Goal: Use online tool/utility

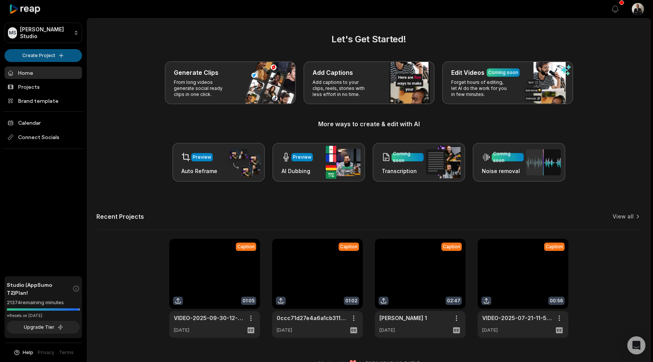
click at [72, 52] on html "[PERSON_NAME] Studio Create Project Home Projects Brand template Calendar Conne…" at bounding box center [326, 181] width 653 height 362
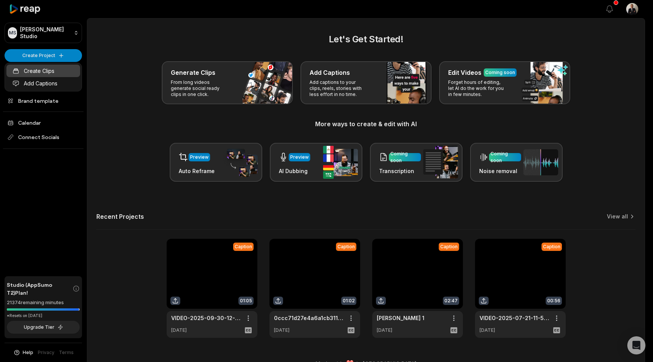
click at [60, 74] on link "Create Clips" at bounding box center [43, 71] width 74 height 12
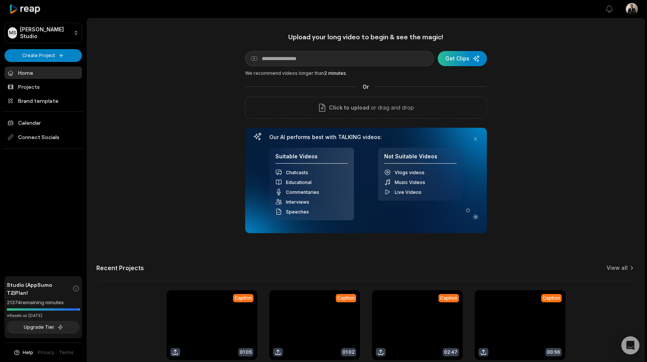
click at [462, 58] on div "submit" at bounding box center [462, 58] width 49 height 15
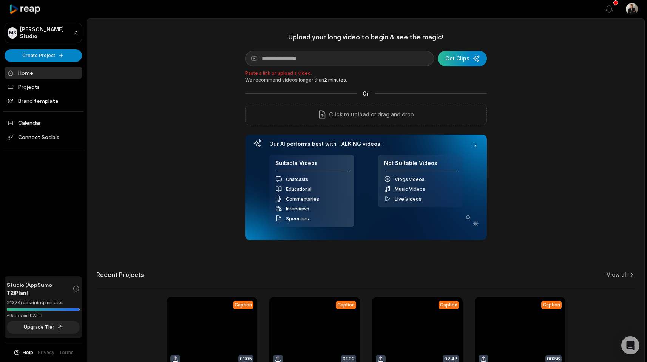
click at [457, 59] on div "submit" at bounding box center [462, 58] width 49 height 15
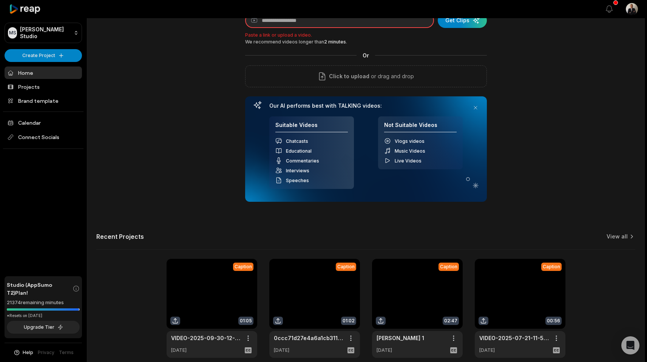
scroll to position [73, 0]
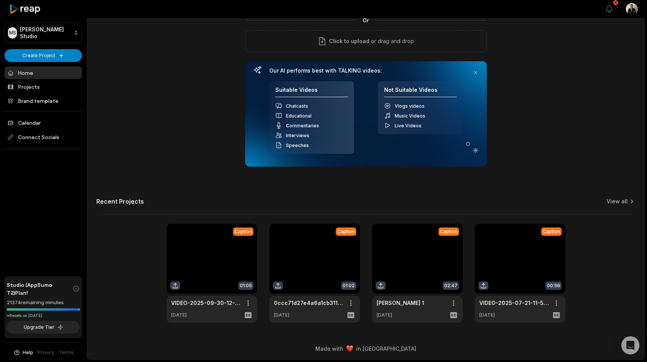
click at [468, 144] on icon at bounding box center [468, 143] width 5 height 5
click at [476, 151] on icon at bounding box center [476, 150] width 8 height 8
